Goal: Information Seeking & Learning: Learn about a topic

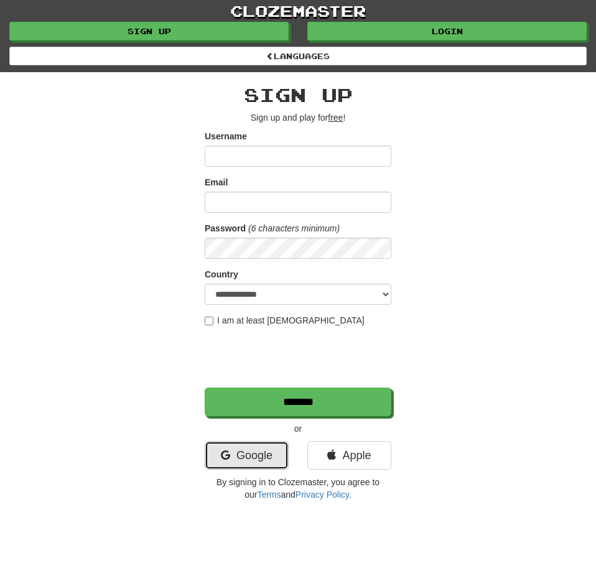
click at [266, 446] on link "Google" at bounding box center [247, 455] width 84 height 29
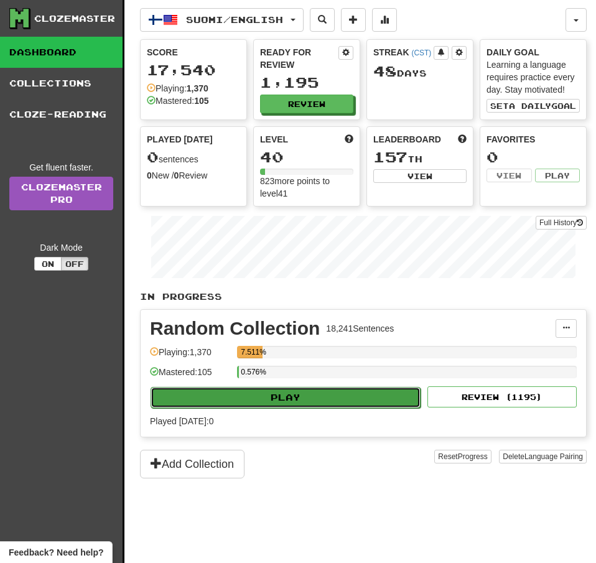
click at [301, 398] on button "Play" at bounding box center [286, 397] width 270 height 21
select select "**"
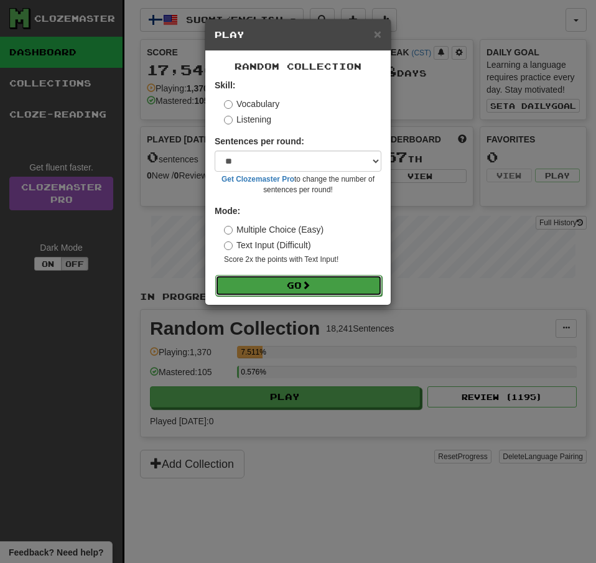
click at [350, 288] on button "Go" at bounding box center [298, 285] width 167 height 21
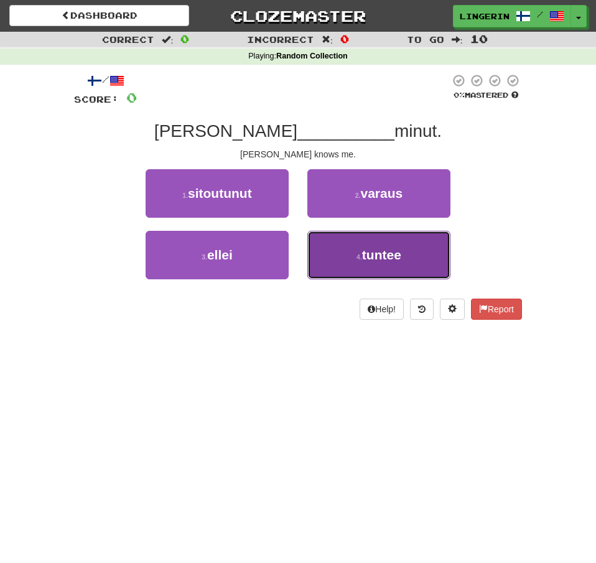
click at [404, 268] on button "4 . tuntee" at bounding box center [378, 255] width 143 height 49
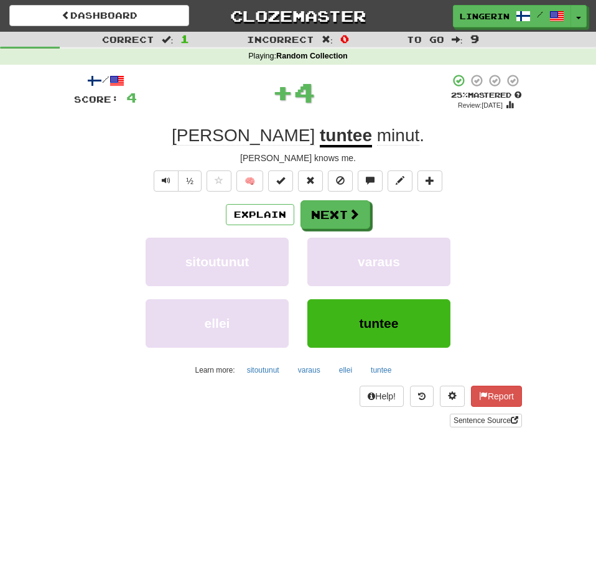
click at [513, 134] on div "Tom tuntee minut ." at bounding box center [298, 135] width 448 height 22
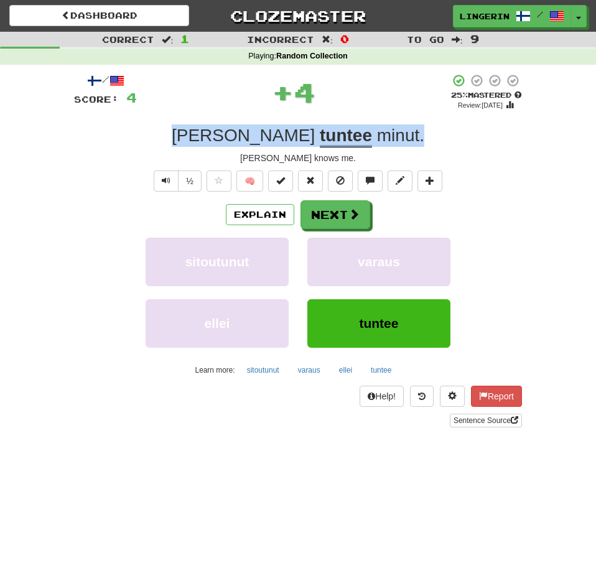
drag, startPoint x: 369, startPoint y: 137, endPoint x: 197, endPoint y: 138, distance: 171.7
click at [198, 138] on div "Tom tuntee minut ." at bounding box center [298, 135] width 448 height 22
copy div "Tom tuntee minut ."
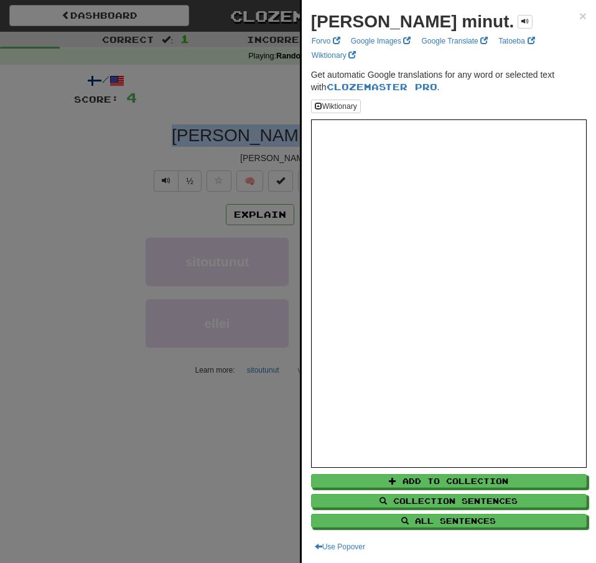
click at [161, 145] on div at bounding box center [298, 281] width 596 height 563
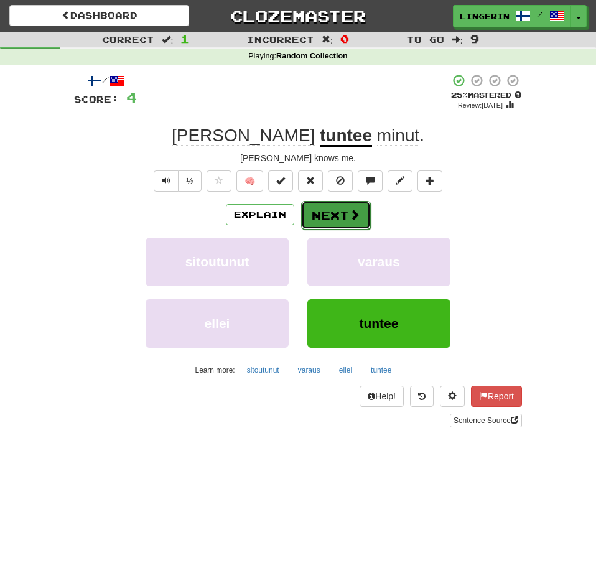
click at [336, 218] on button "Next" at bounding box center [336, 215] width 70 height 29
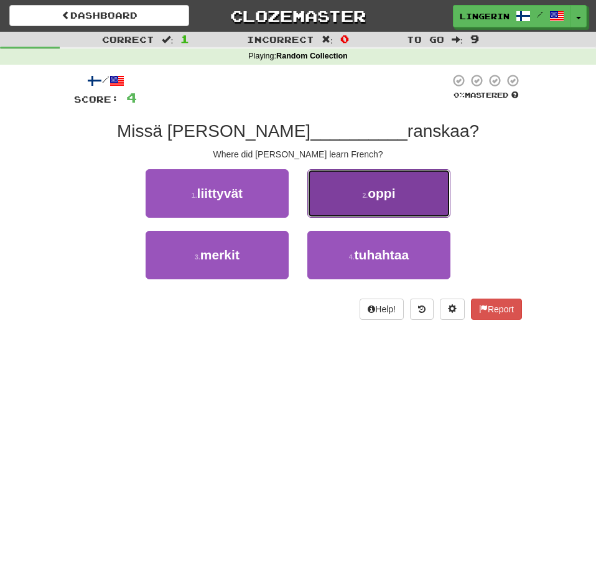
click at [427, 200] on button "2 . oppi" at bounding box center [378, 193] width 143 height 49
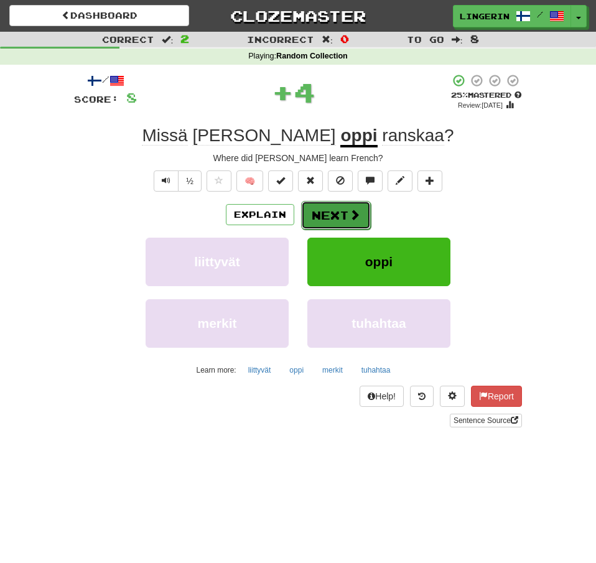
click at [349, 216] on span at bounding box center [354, 214] width 11 height 11
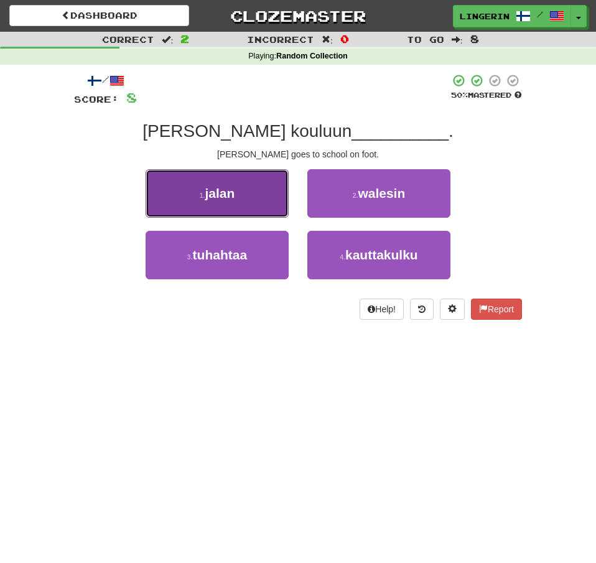
click at [273, 204] on button "1 . jalan" at bounding box center [217, 193] width 143 height 49
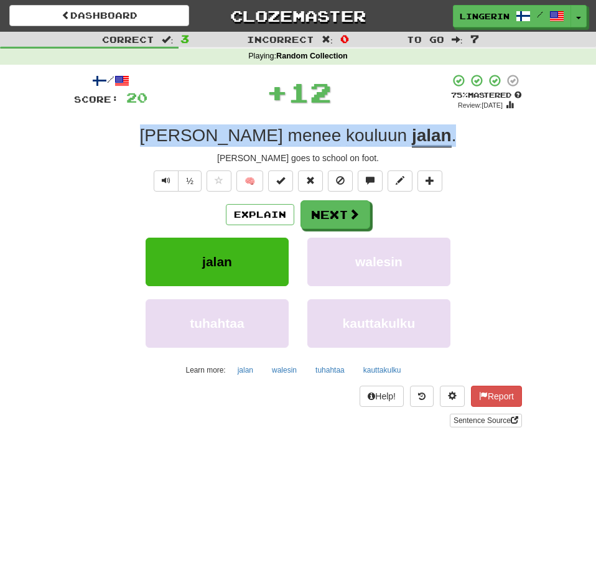
drag, startPoint x: 426, startPoint y: 144, endPoint x: 185, endPoint y: 141, distance: 240.8
click at [185, 141] on div "Tom menee kouluun jalan ." at bounding box center [298, 135] width 448 height 22
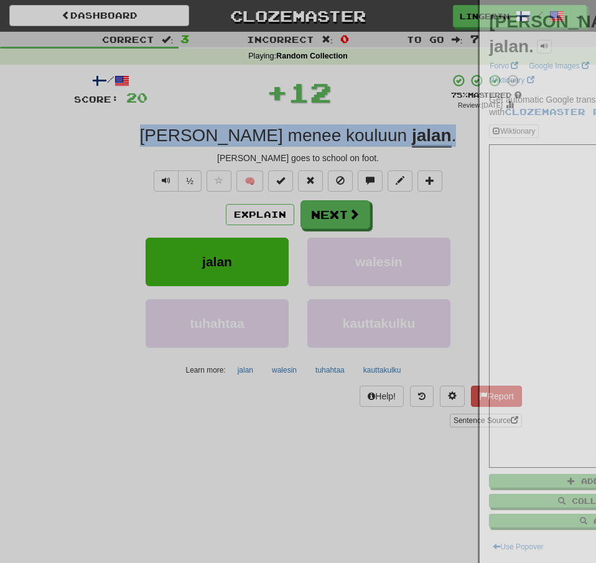
copy div "Tom menee kouluun jalan ."
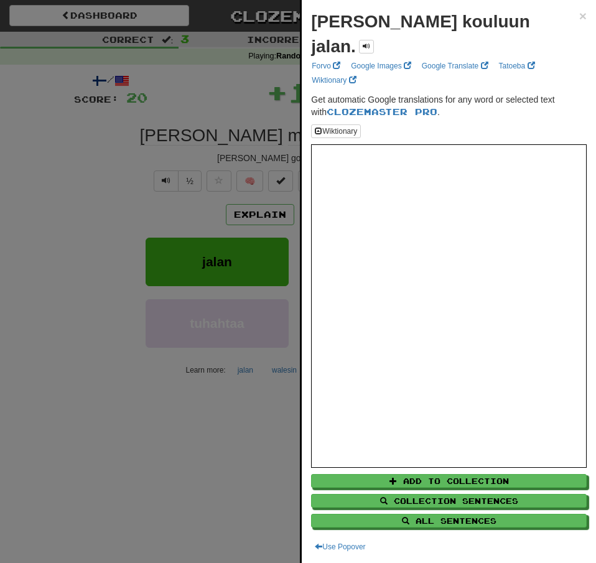
click at [131, 143] on div at bounding box center [298, 281] width 596 height 563
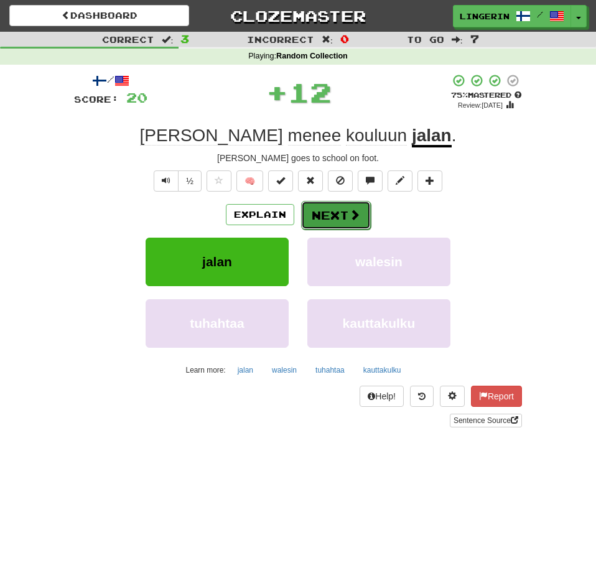
click at [345, 221] on button "Next" at bounding box center [336, 215] width 70 height 29
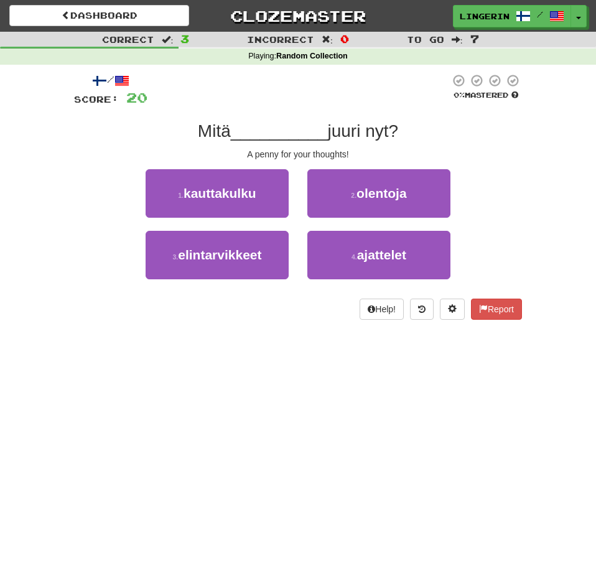
click at [503, 166] on div "/ Score: 20 0 % Mastered Mitä __________ juuri nyt? A penny for your thoughts! …" at bounding box center [298, 196] width 448 height 246
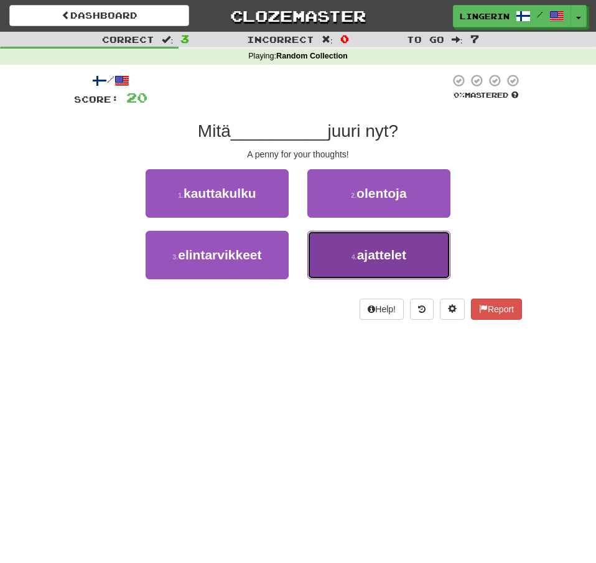
click at [419, 254] on button "4 . ajattelet" at bounding box center [378, 255] width 143 height 49
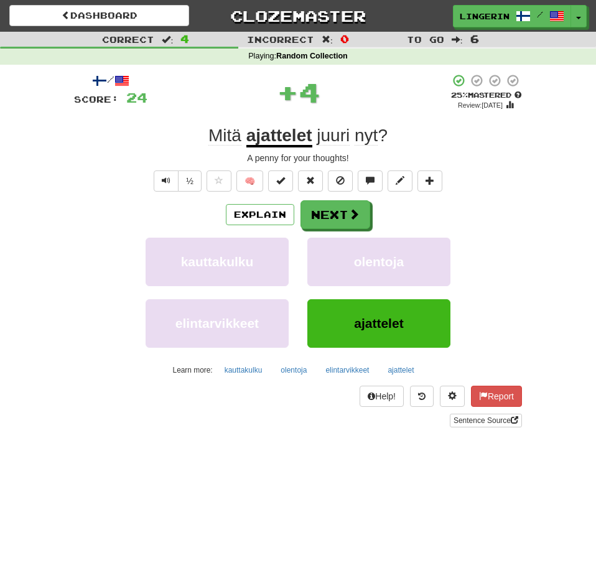
click at [503, 152] on div "/ Score: 24 + 4 25 % Mastered Review: 2025-08-21 Mitä ajattelet juuri nyt ? A p…" at bounding box center [298, 250] width 448 height 354
drag, startPoint x: 345, startPoint y: 143, endPoint x: 146, endPoint y: 140, distance: 199.1
click at [151, 141] on div "Mitä ajattelet juuri nyt ?" at bounding box center [298, 135] width 448 height 22
copy div "Mitä ajattelet juuri nyt ?"
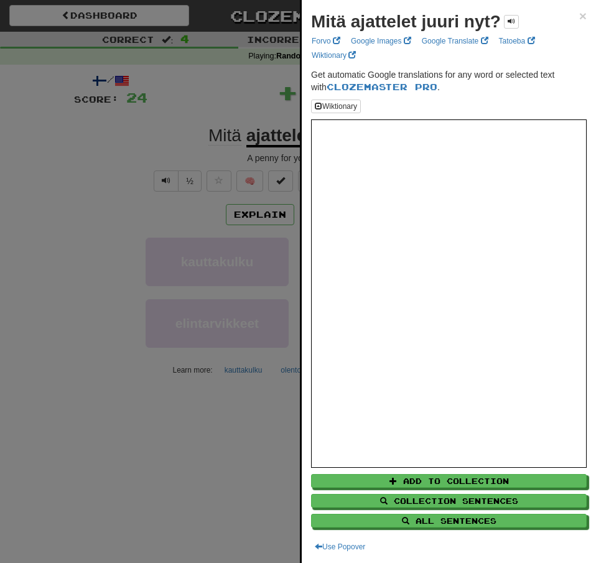
click at [105, 136] on div at bounding box center [298, 281] width 596 height 563
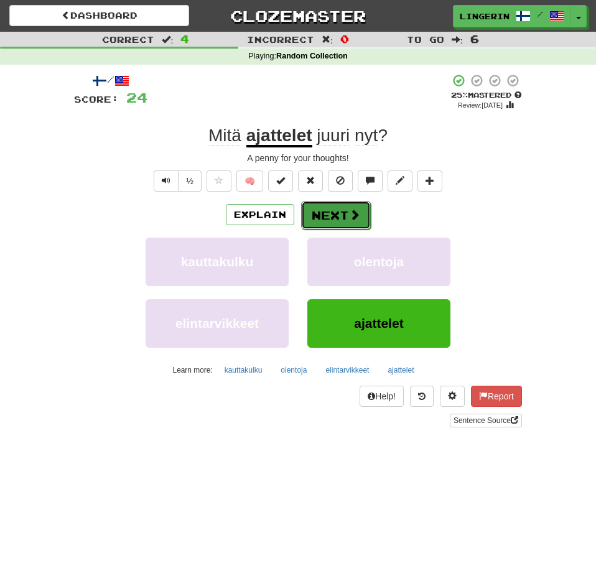
click at [332, 216] on button "Next" at bounding box center [336, 215] width 70 height 29
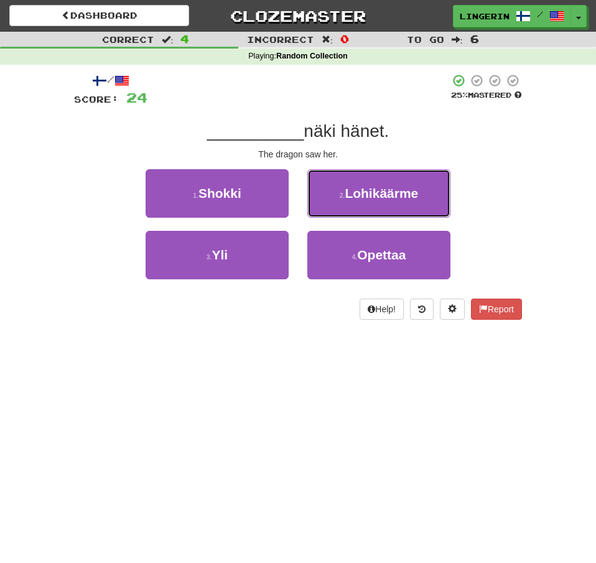
click at [407, 186] on span "Lohikäärme" at bounding box center [381, 193] width 73 height 14
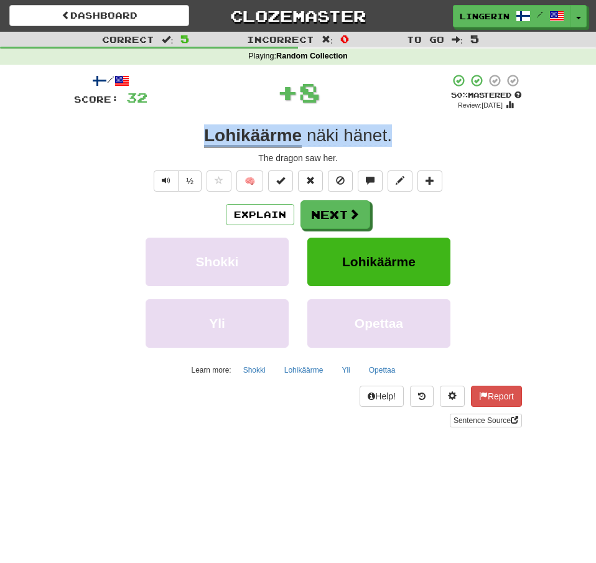
drag, startPoint x: 310, startPoint y: 135, endPoint x: 186, endPoint y: 130, distance: 124.5
click at [191, 131] on div "Lohikäärme näki hänet ." at bounding box center [298, 135] width 448 height 22
copy div "Lohikäärme näki hänet ."
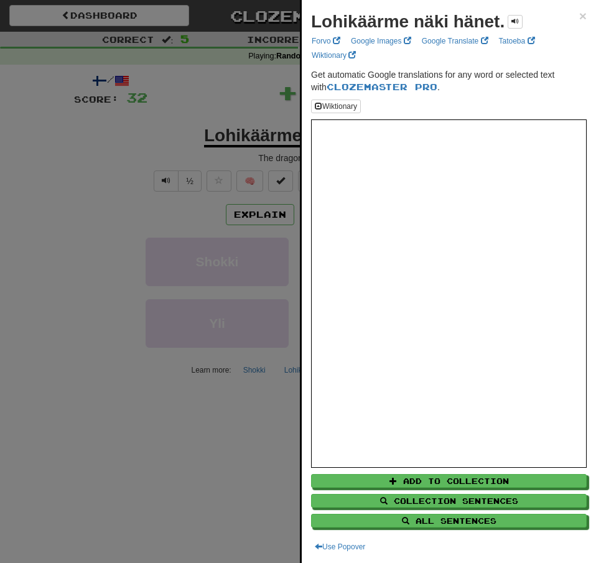
click at [119, 134] on div at bounding box center [298, 281] width 596 height 563
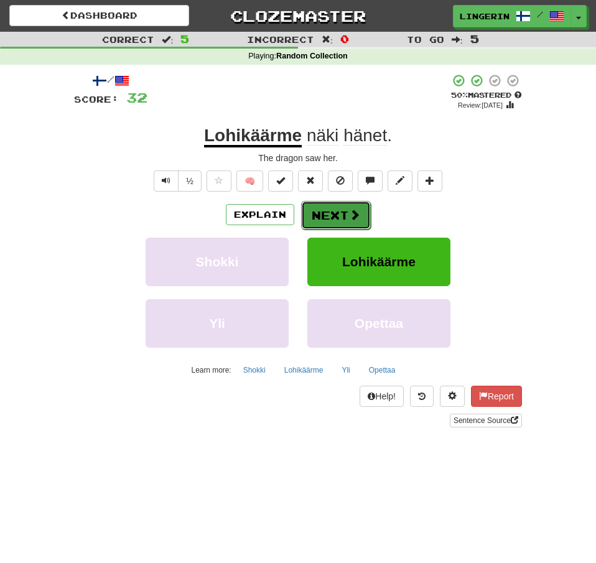
click at [338, 216] on button "Next" at bounding box center [336, 215] width 70 height 29
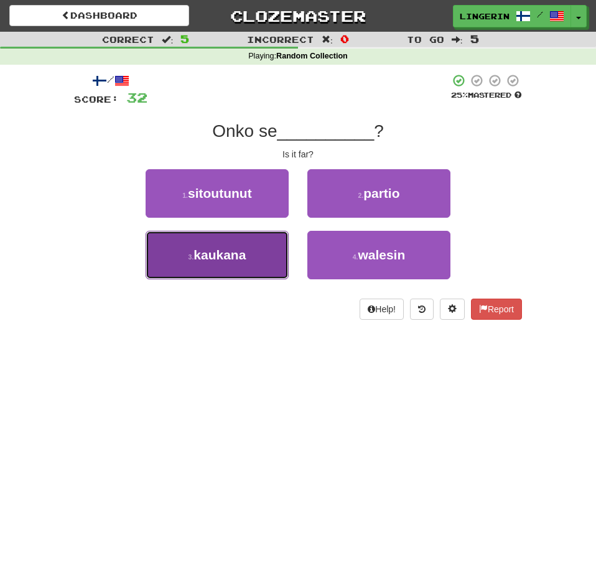
click at [231, 257] on span "kaukana" at bounding box center [220, 255] width 52 height 14
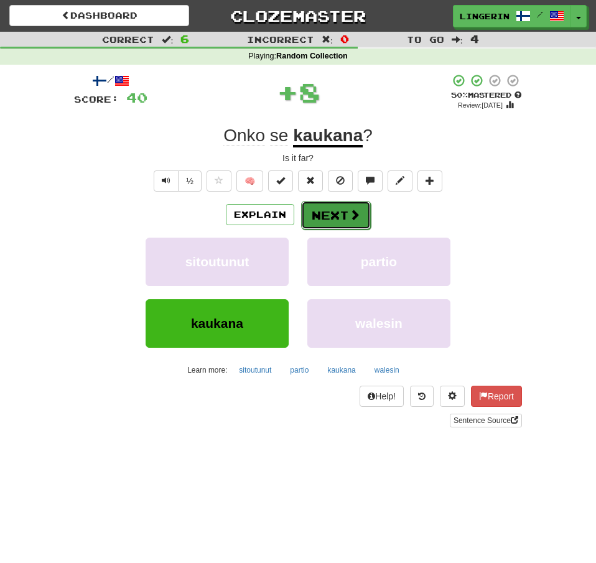
click at [345, 218] on button "Next" at bounding box center [336, 215] width 70 height 29
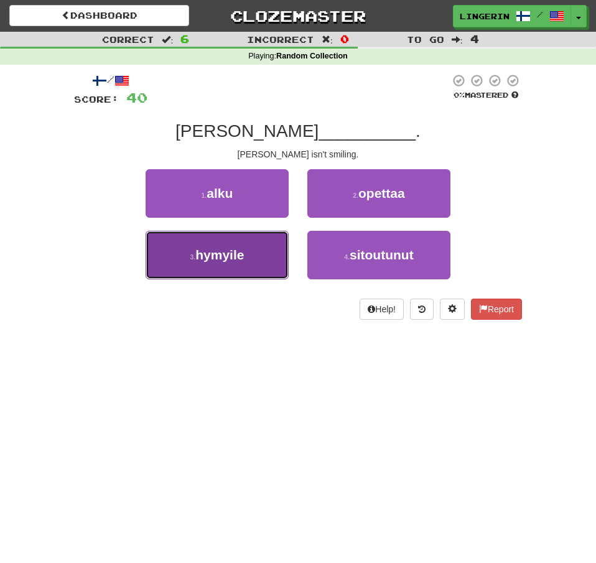
click at [269, 257] on button "3 . hymyile" at bounding box center [217, 255] width 143 height 49
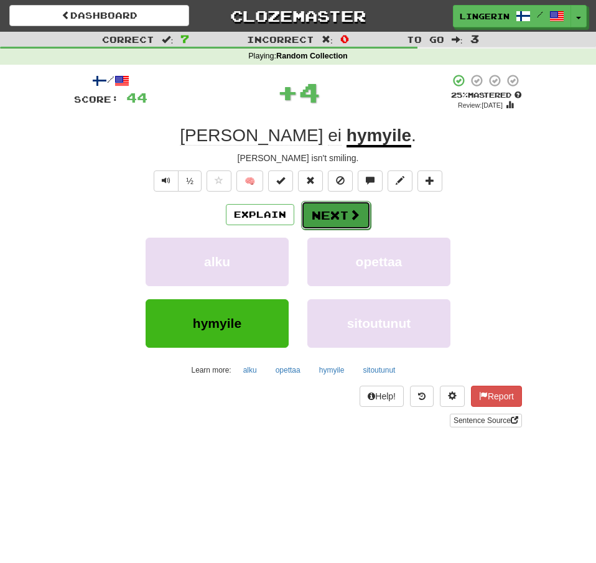
click at [357, 214] on span at bounding box center [354, 214] width 11 height 11
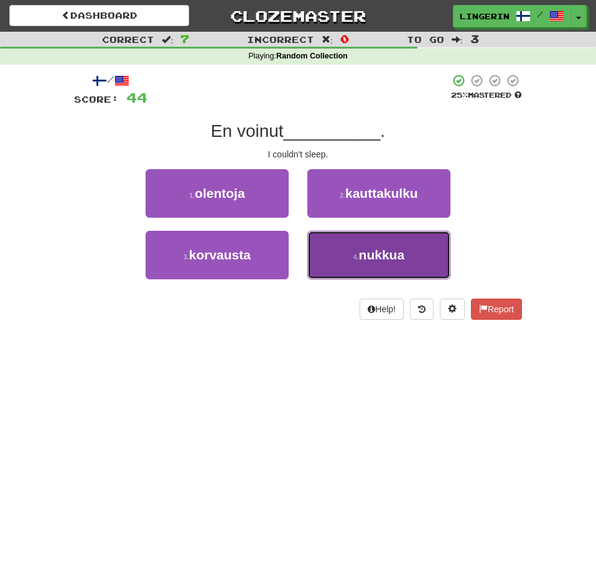
click at [434, 256] on button "4 . nukkua" at bounding box center [378, 255] width 143 height 49
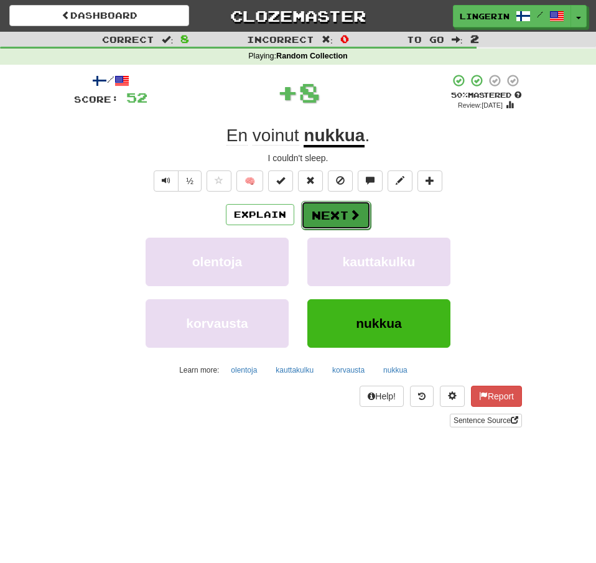
click at [350, 217] on span at bounding box center [354, 214] width 11 height 11
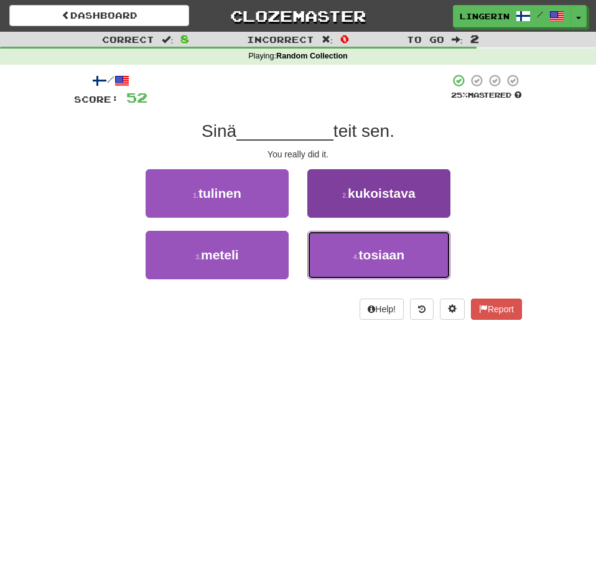
drag, startPoint x: 412, startPoint y: 256, endPoint x: 424, endPoint y: 256, distance: 11.8
click at [412, 255] on button "4 . tosiaan" at bounding box center [378, 255] width 143 height 49
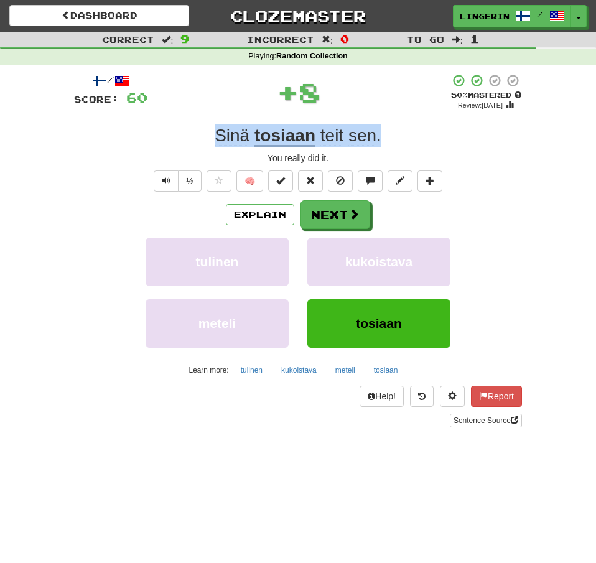
drag, startPoint x: 357, startPoint y: 134, endPoint x: 216, endPoint y: 131, distance: 140.6
click at [216, 131] on div "Sinä tosiaan teit sen ." at bounding box center [298, 135] width 448 height 22
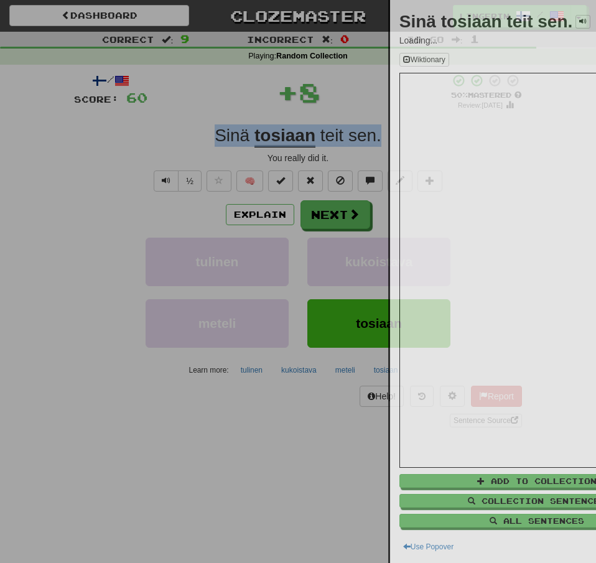
copy div "Sinä tosiaan teit sen ."
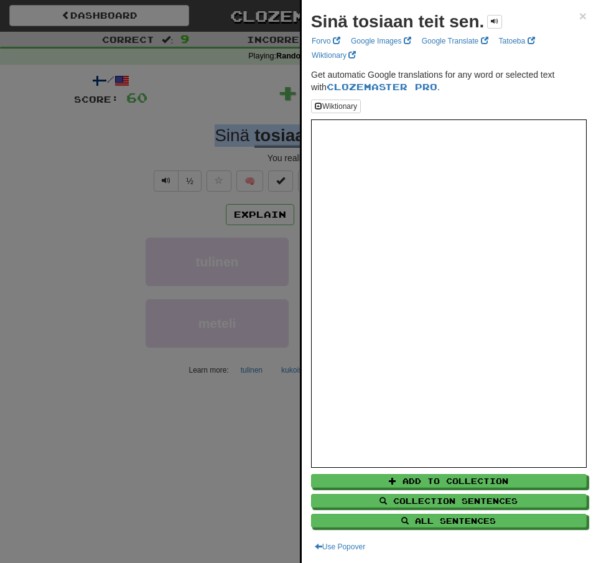
click at [142, 128] on div at bounding box center [298, 281] width 596 height 563
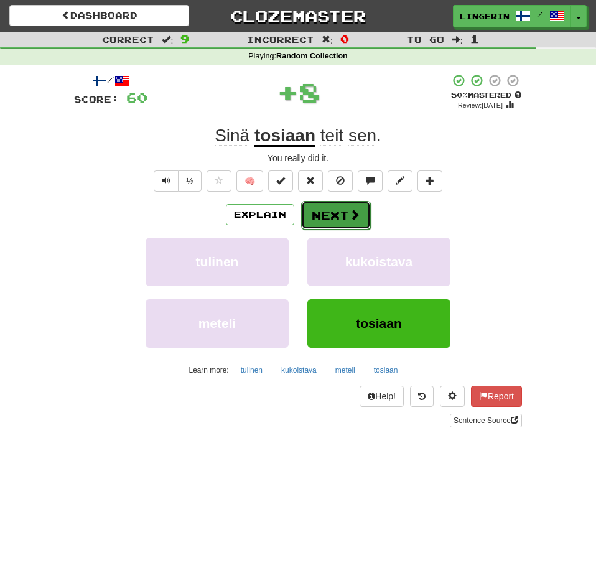
click at [341, 218] on button "Next" at bounding box center [336, 215] width 70 height 29
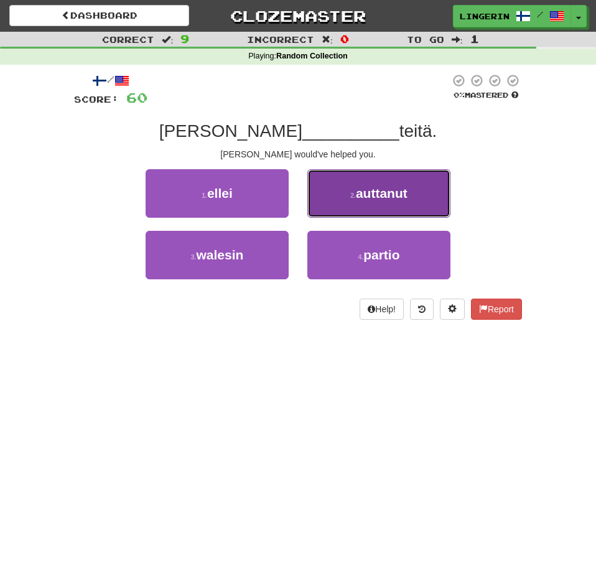
click at [370, 179] on button "2 . auttanut" at bounding box center [378, 193] width 143 height 49
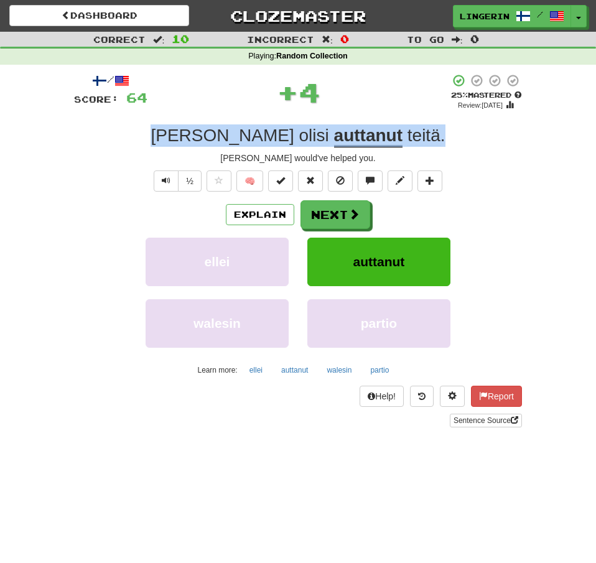
drag, startPoint x: 400, startPoint y: 135, endPoint x: 170, endPoint y: 125, distance: 230.4
click at [175, 125] on div "Tom olisi auttanut teitä ." at bounding box center [298, 135] width 448 height 22
copy div "Tom olisi auttanut teitä ."
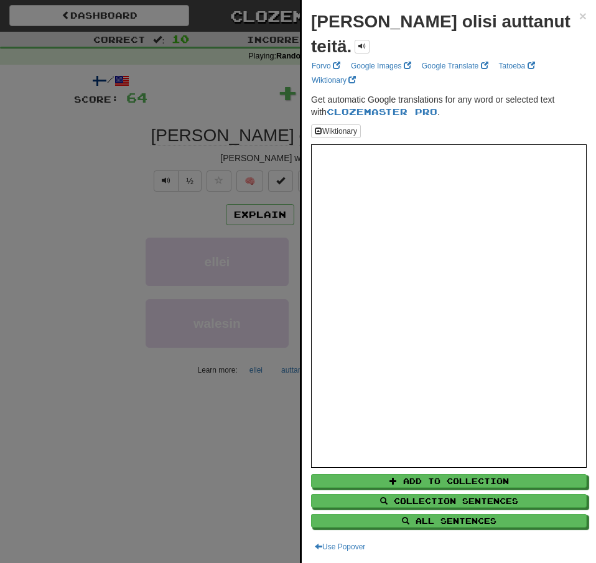
click at [87, 131] on div at bounding box center [298, 281] width 596 height 563
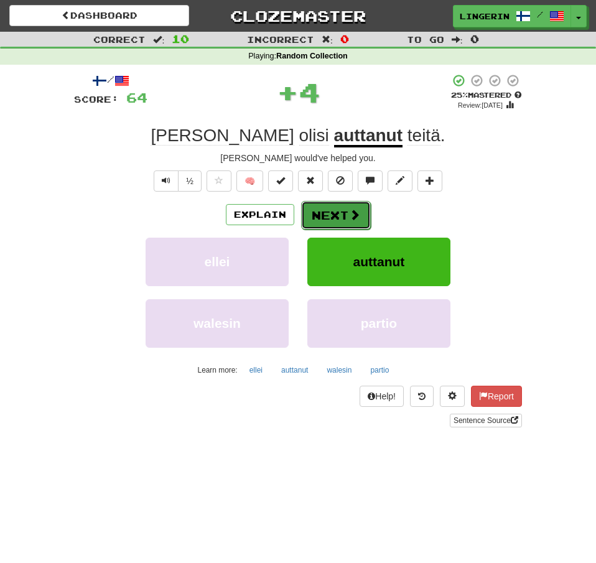
click at [329, 216] on button "Next" at bounding box center [336, 215] width 70 height 29
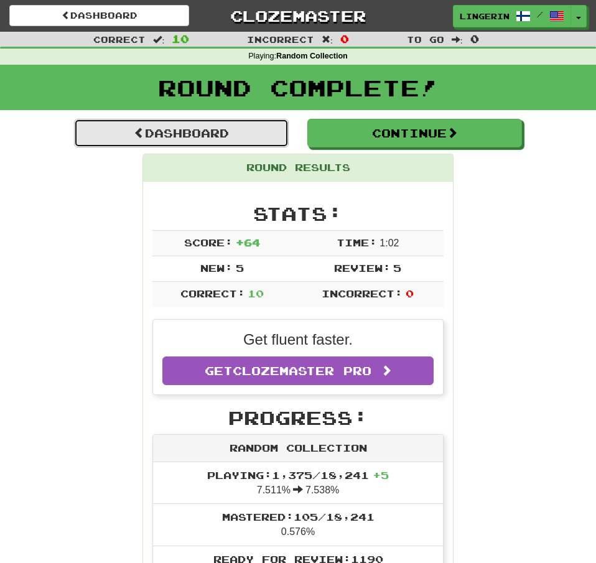
click at [203, 129] on link "Dashboard" at bounding box center [181, 133] width 215 height 29
